Goal: Check status: Check status

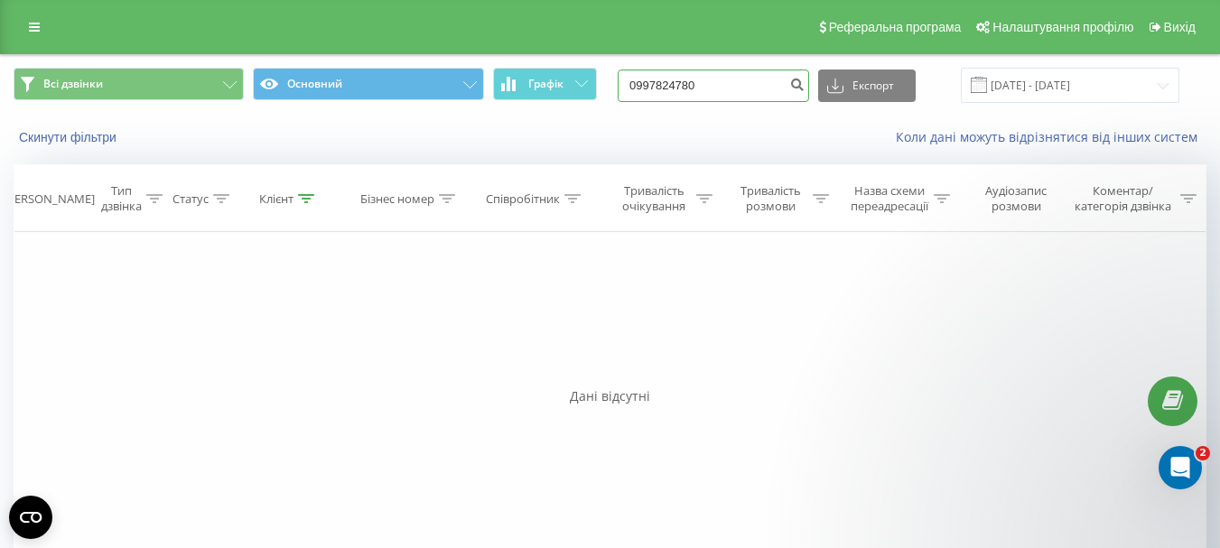
click at [684, 90] on input "0997824780" at bounding box center [713, 86] width 191 height 33
click at [684, 90] on input "4780" at bounding box center [713, 86] width 191 height 33
type input "4"
type input "0986609348"
click at [805, 80] on icon "submit" at bounding box center [796, 82] width 15 height 11
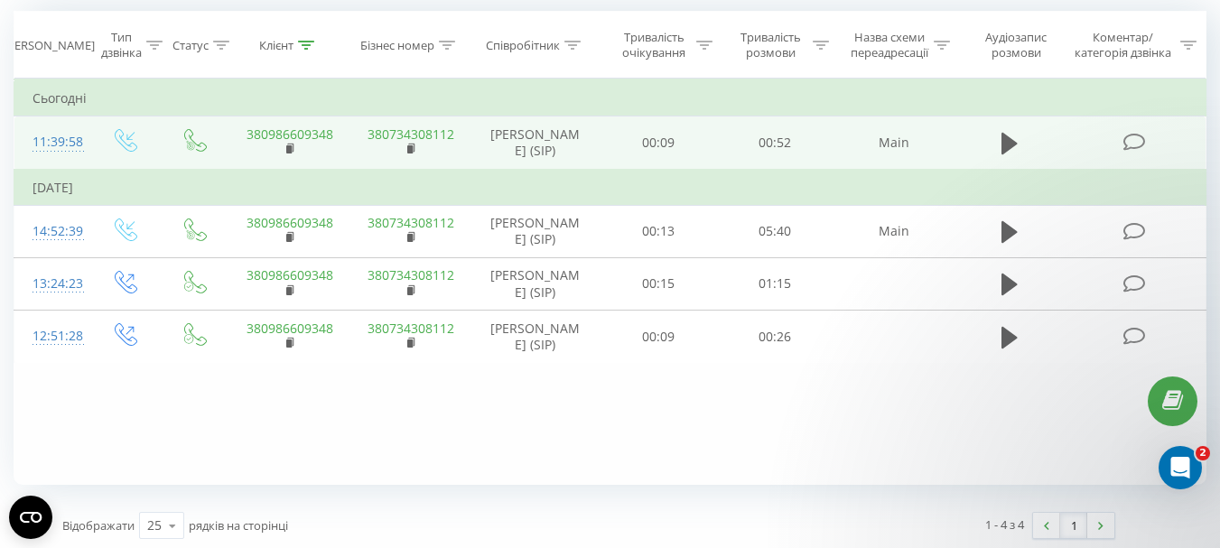
scroll to position [158, 0]
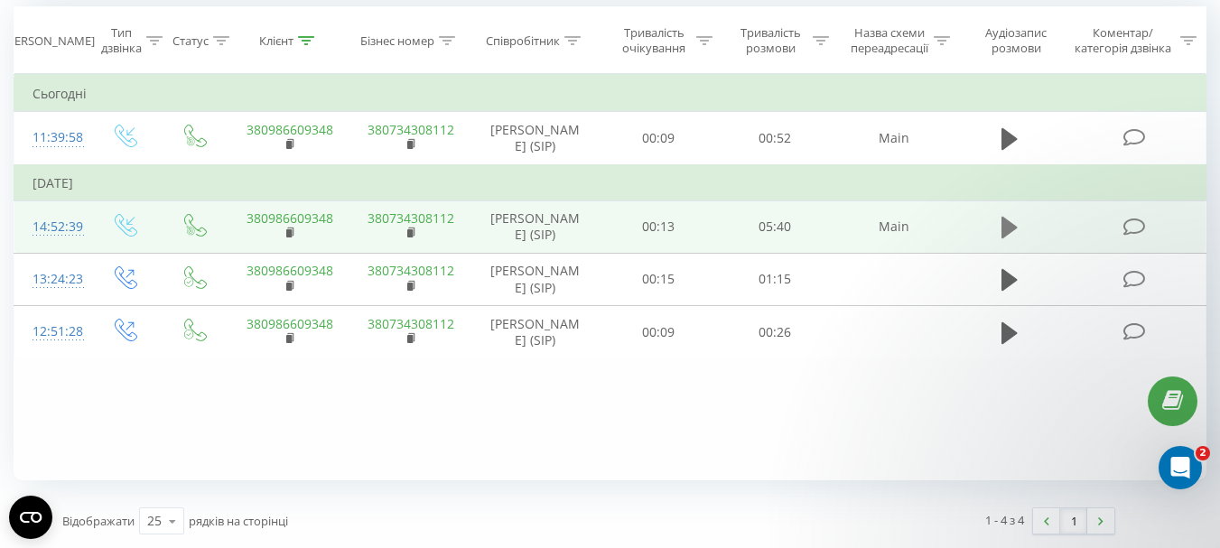
click at [1001, 240] on icon at bounding box center [1009, 227] width 16 height 25
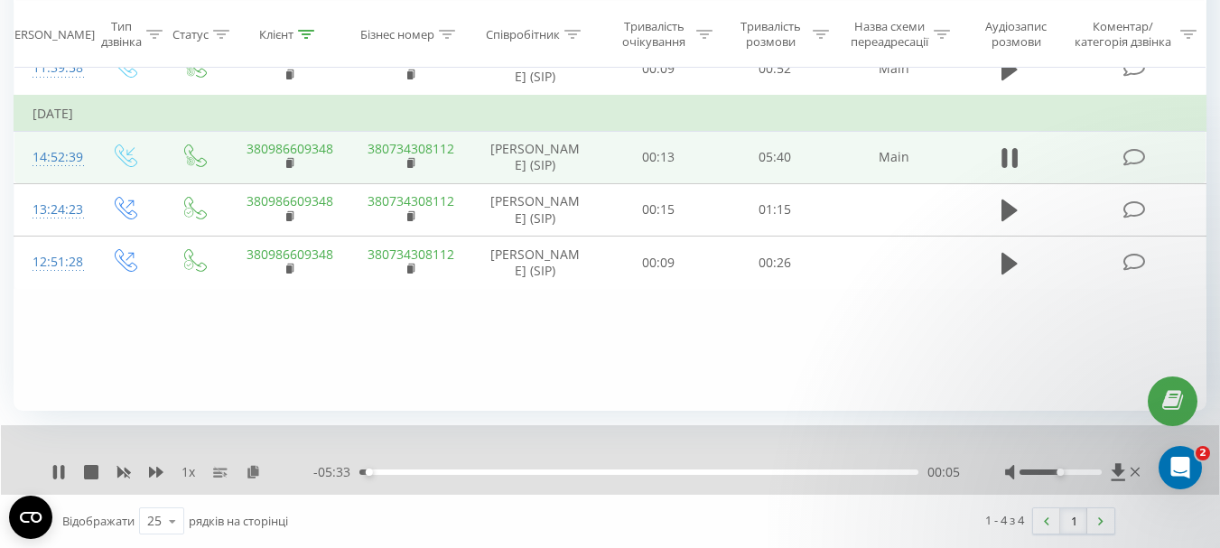
scroll to position [227, 0]
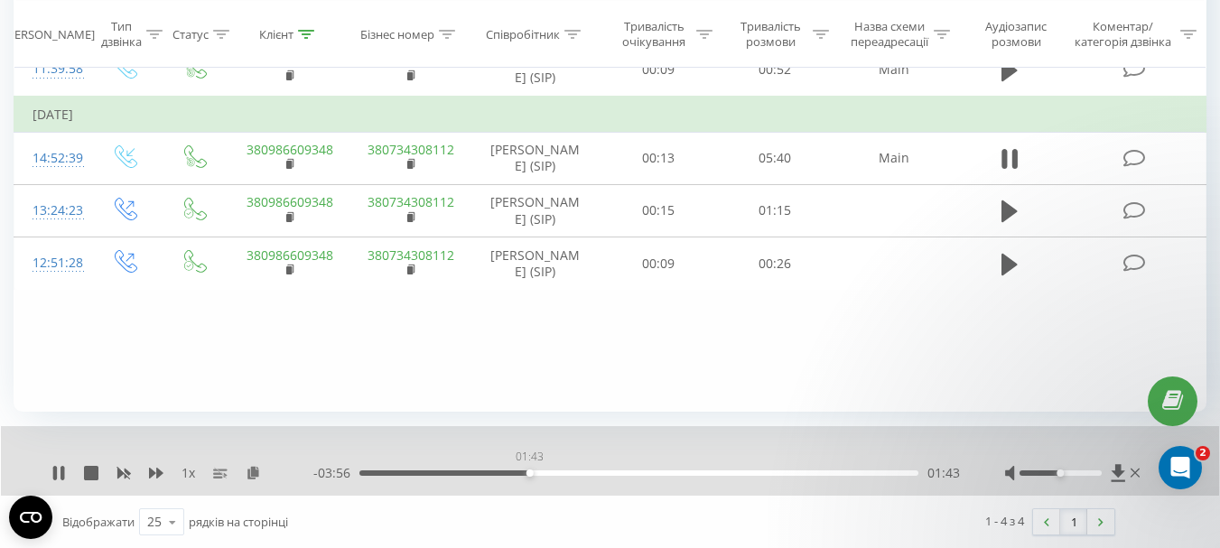
click at [529, 470] on div "01:43" at bounding box center [638, 472] width 559 height 5
click at [665, 472] on div "01:44" at bounding box center [638, 472] width 559 height 5
click at [57, 464] on div "1 x" at bounding box center [182, 472] width 262 height 18
click at [60, 472] on icon at bounding box center [58, 472] width 14 height 14
